Goal: Navigation & Orientation: Find specific page/section

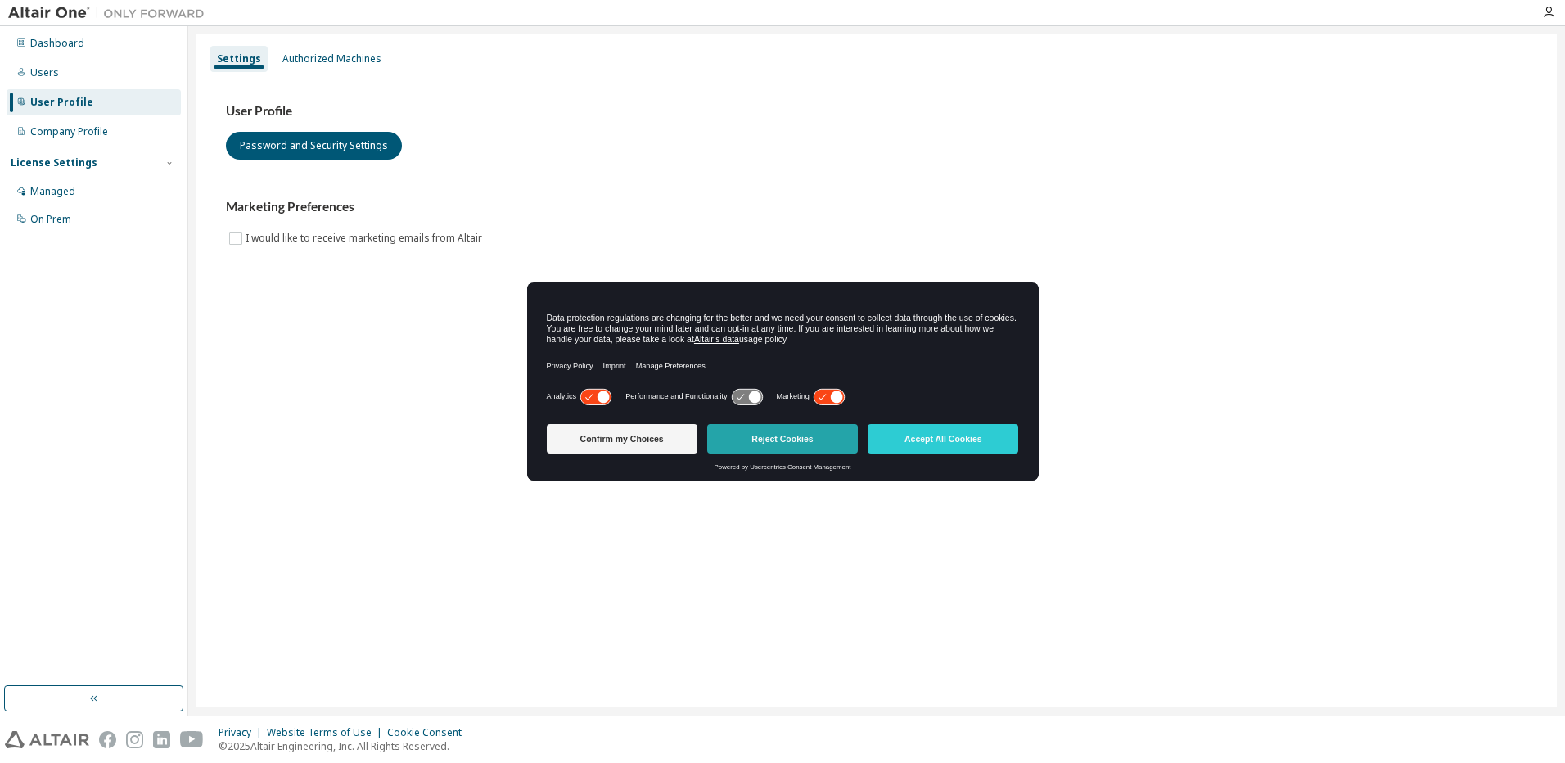
click at [783, 449] on button "Reject Cookies" at bounding box center [782, 438] width 151 height 29
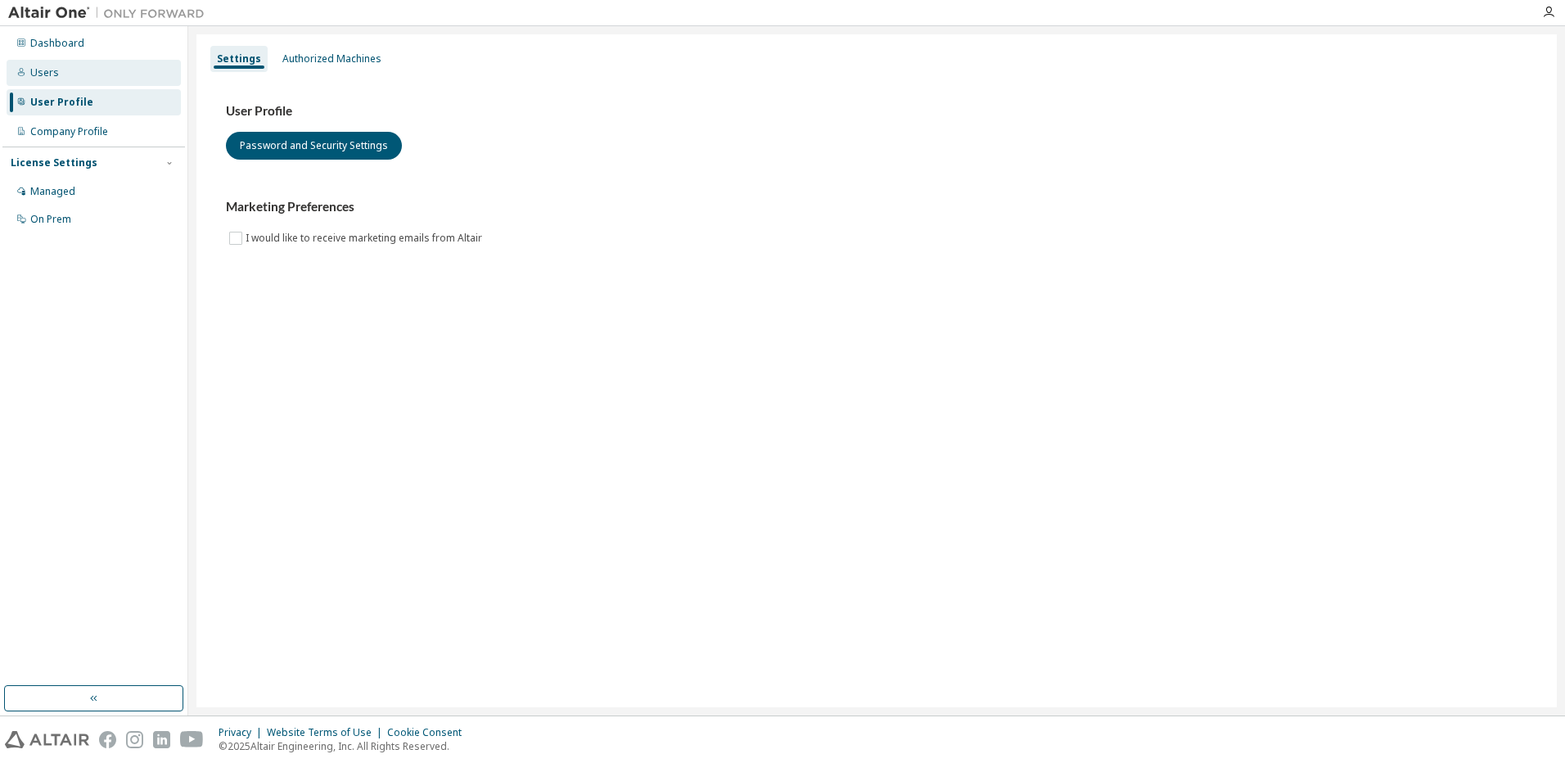
click at [36, 71] on div "Users" at bounding box center [44, 72] width 29 height 13
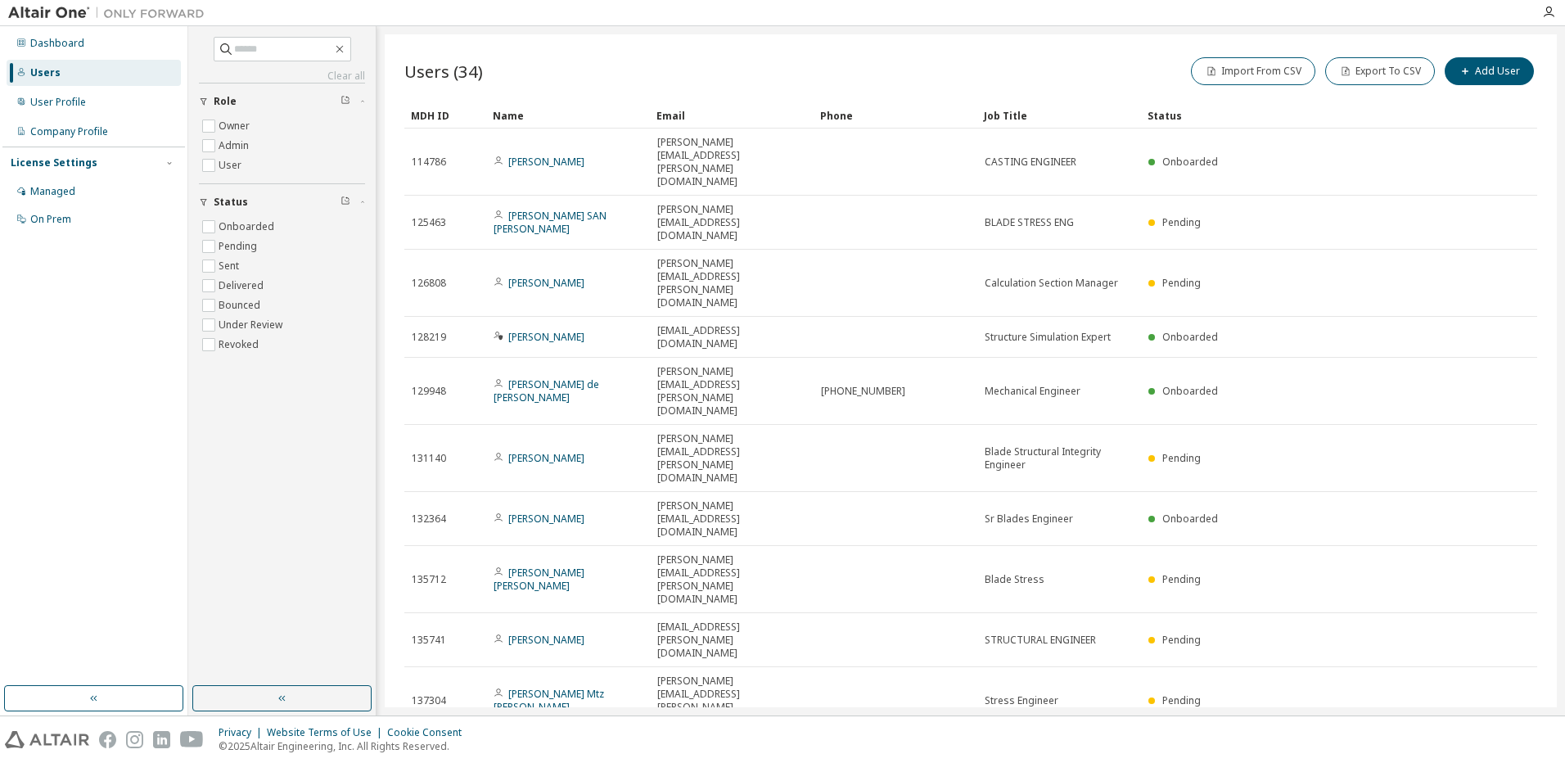
click at [584, 45] on div "Users (34) Import From CSV Export To CSV Add User Clear Load Save Save As Field…" at bounding box center [971, 370] width 1172 height 673
click at [1490, 744] on icon "button" at bounding box center [1496, 754] width 20 height 20
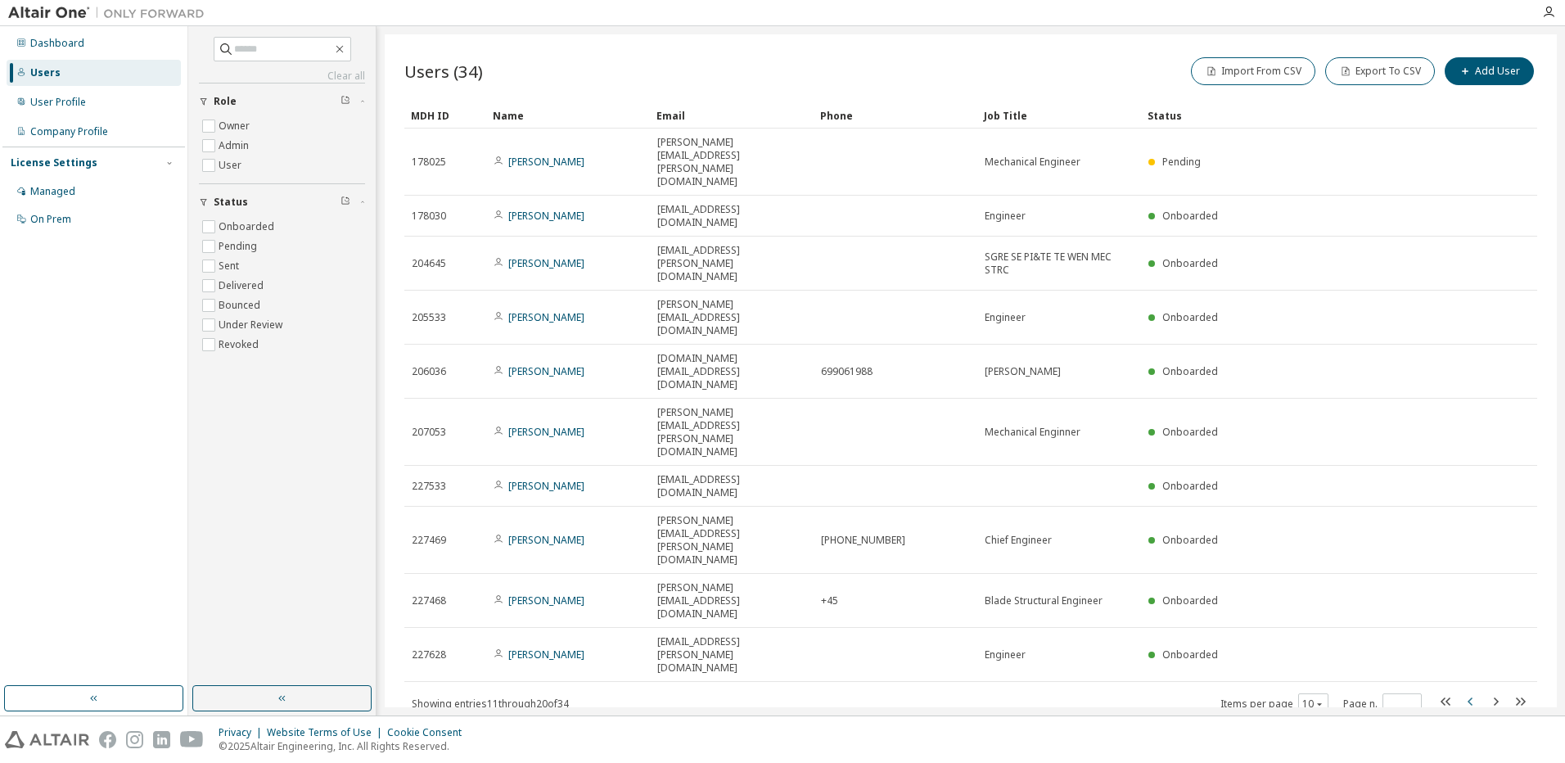
click at [1470, 698] on icon "button" at bounding box center [1470, 702] width 5 height 8
type input "*"
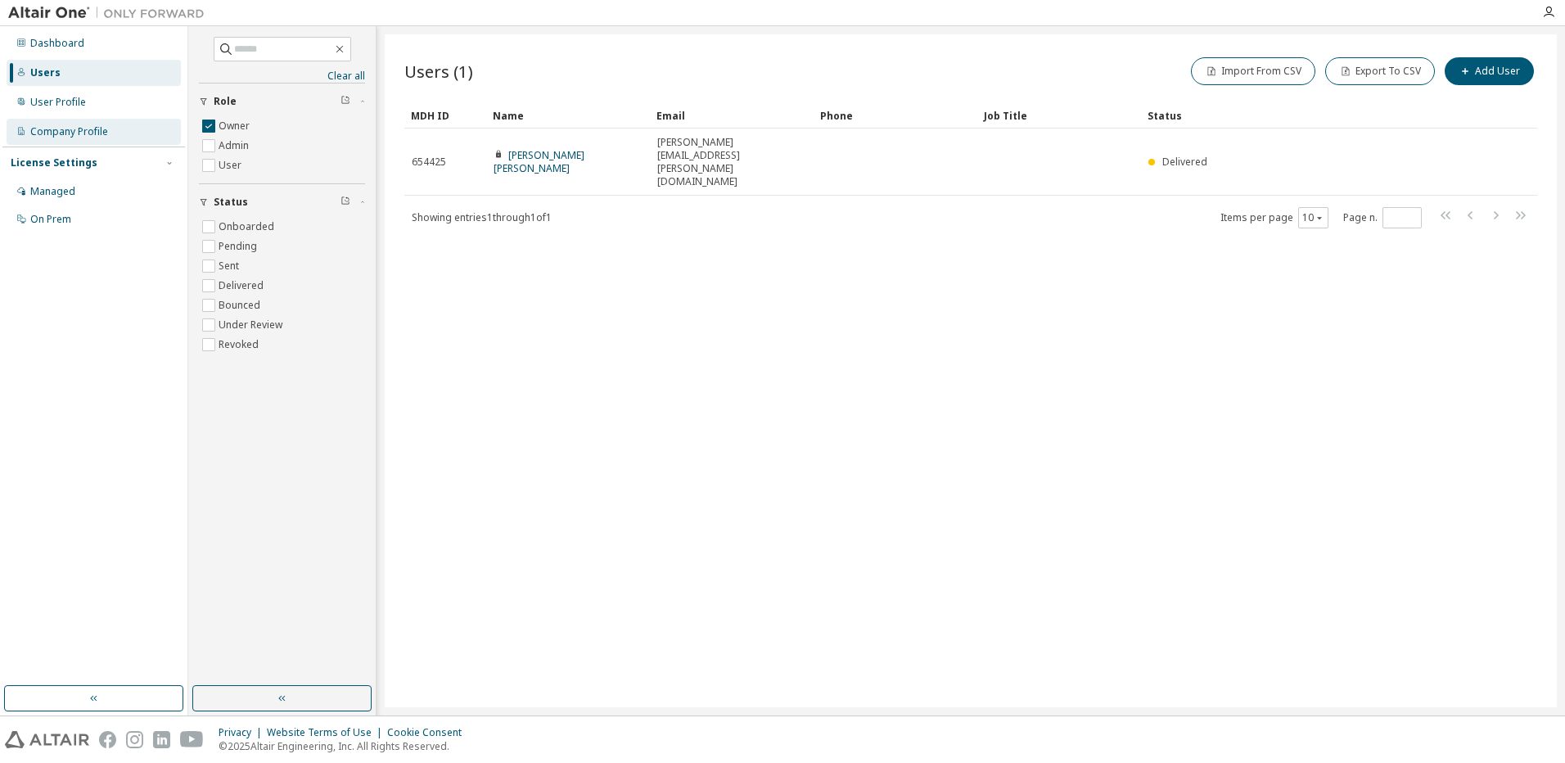
click at [101, 132] on div "Company Profile" at bounding box center [69, 131] width 78 height 13
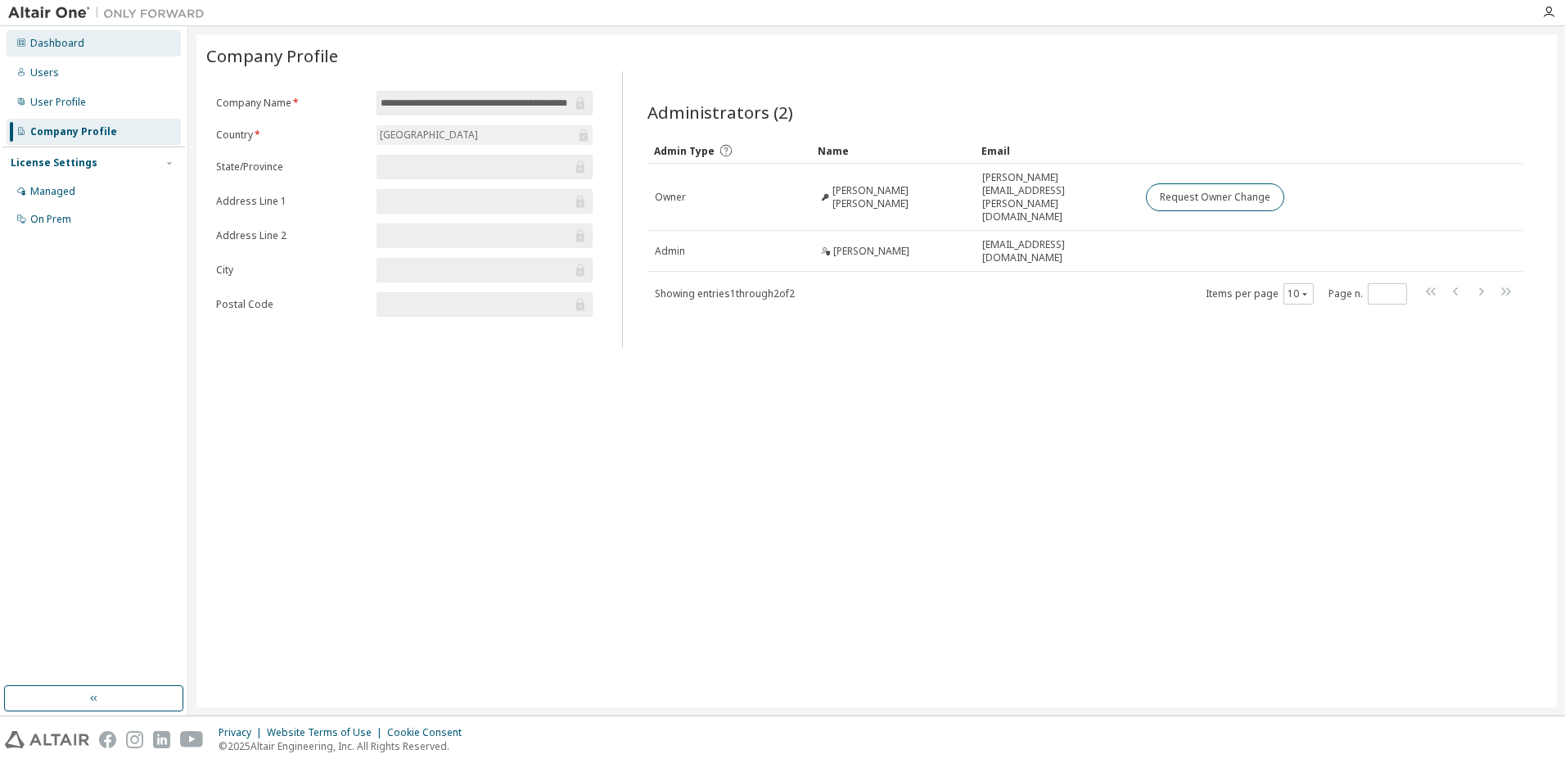
click at [56, 38] on div "Dashboard" at bounding box center [57, 43] width 54 height 13
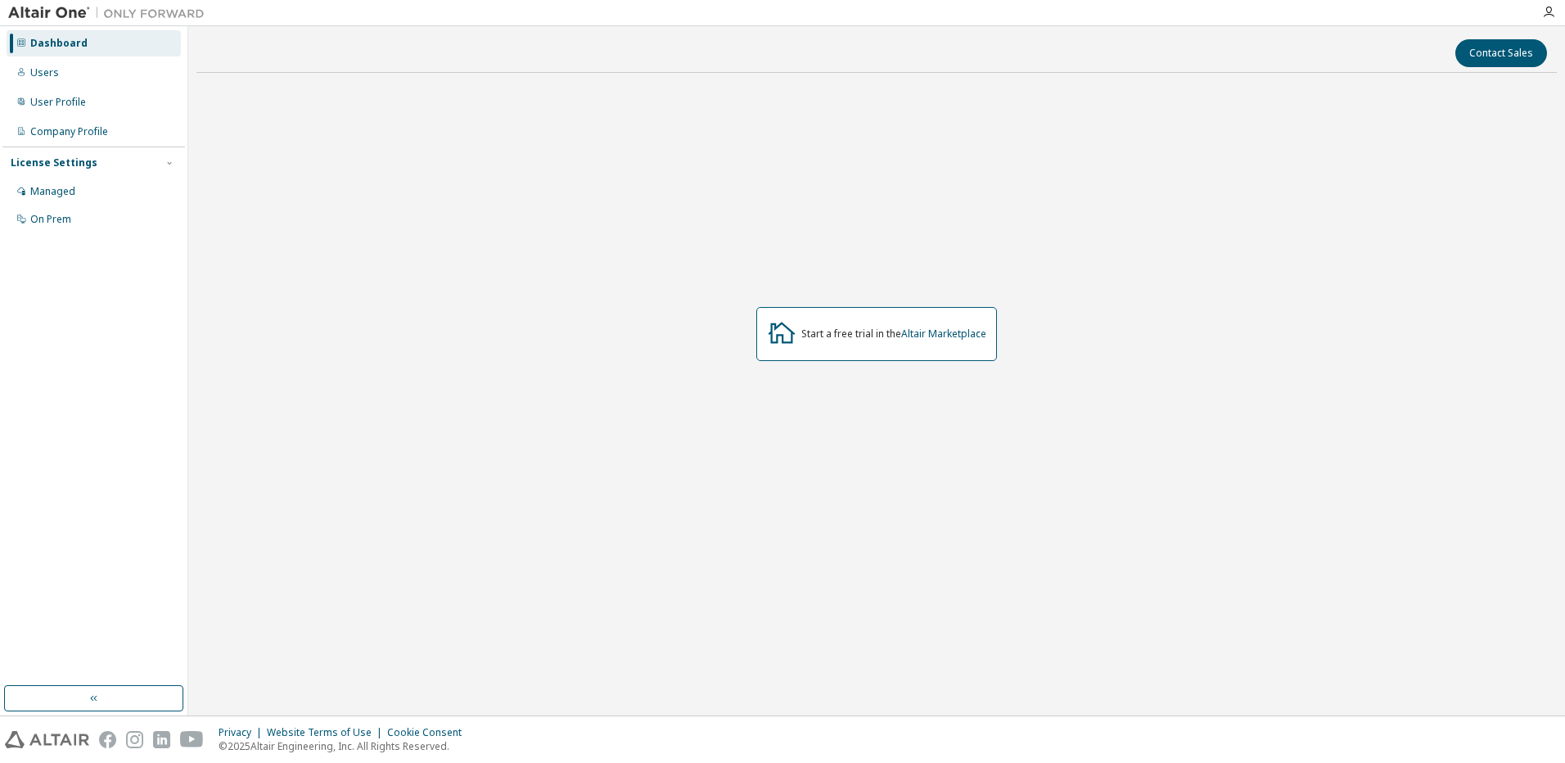
click at [53, 8] on img at bounding box center [110, 13] width 205 height 16
click at [1553, 11] on icon "button" at bounding box center [1548, 12] width 13 height 13
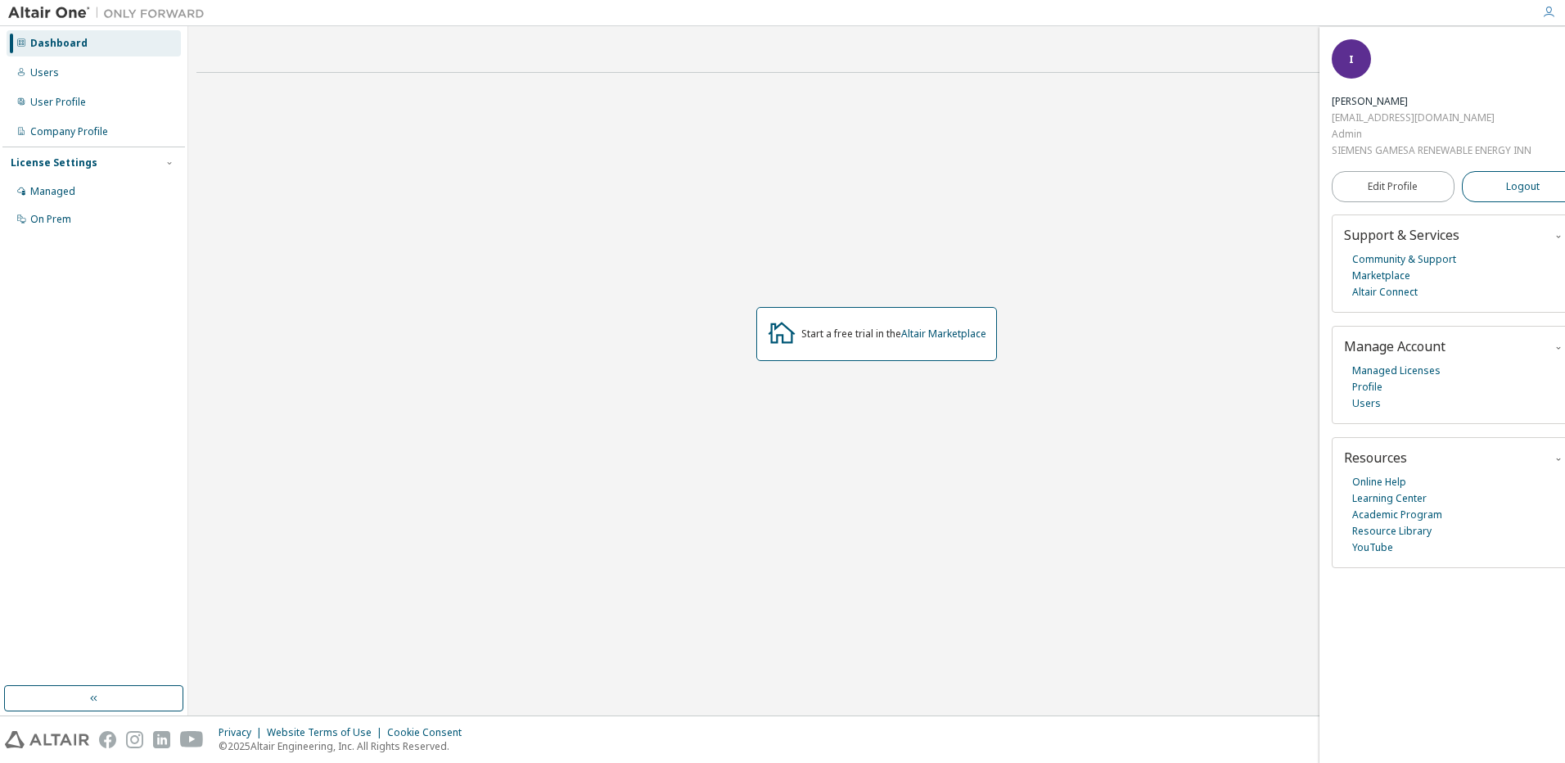
click at [1502, 190] on button "Logout" at bounding box center [1523, 186] width 123 height 31
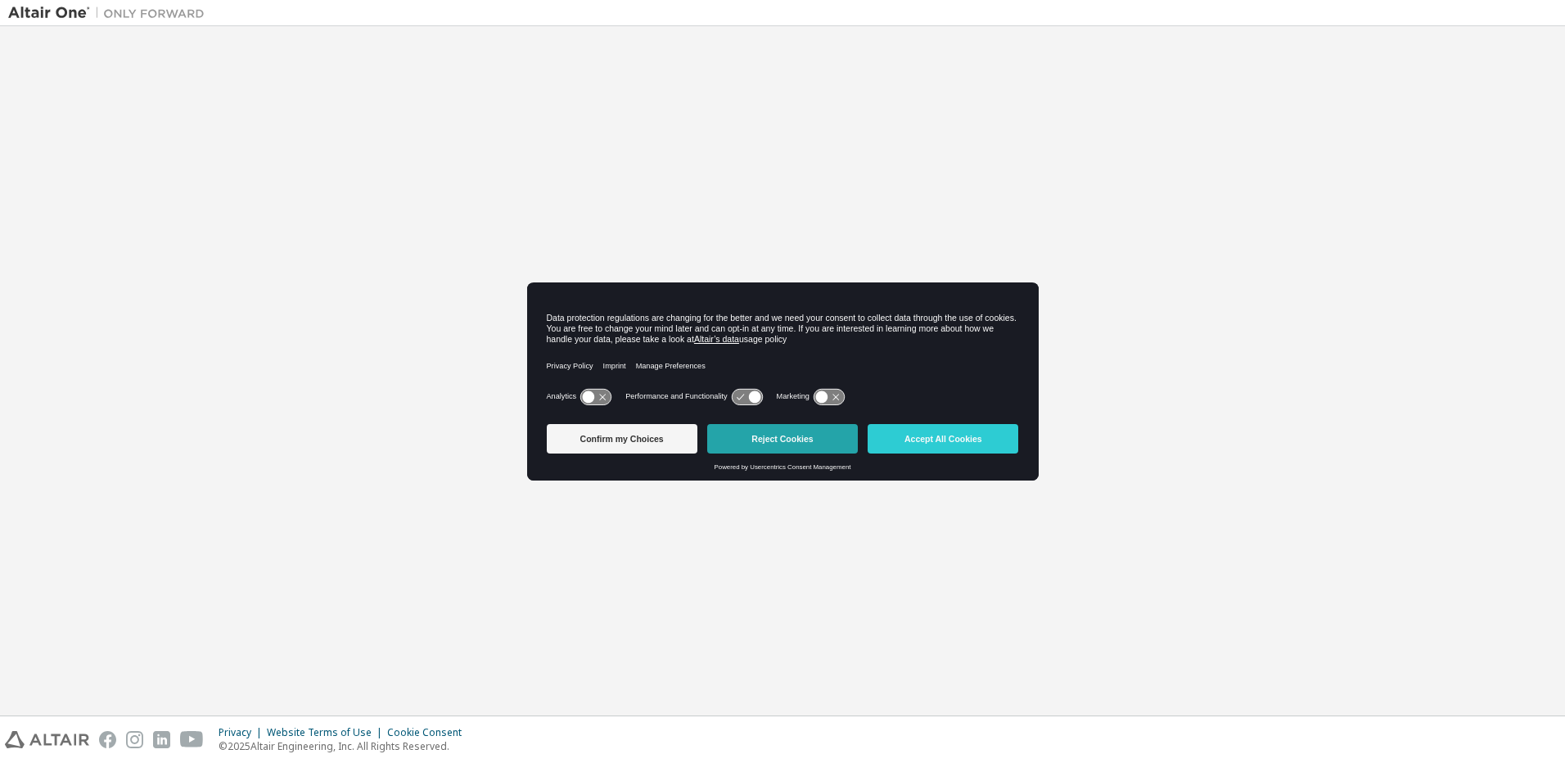
click at [789, 445] on button "Reject Cookies" at bounding box center [782, 438] width 151 height 29
